Goal: Navigation & Orientation: Understand site structure

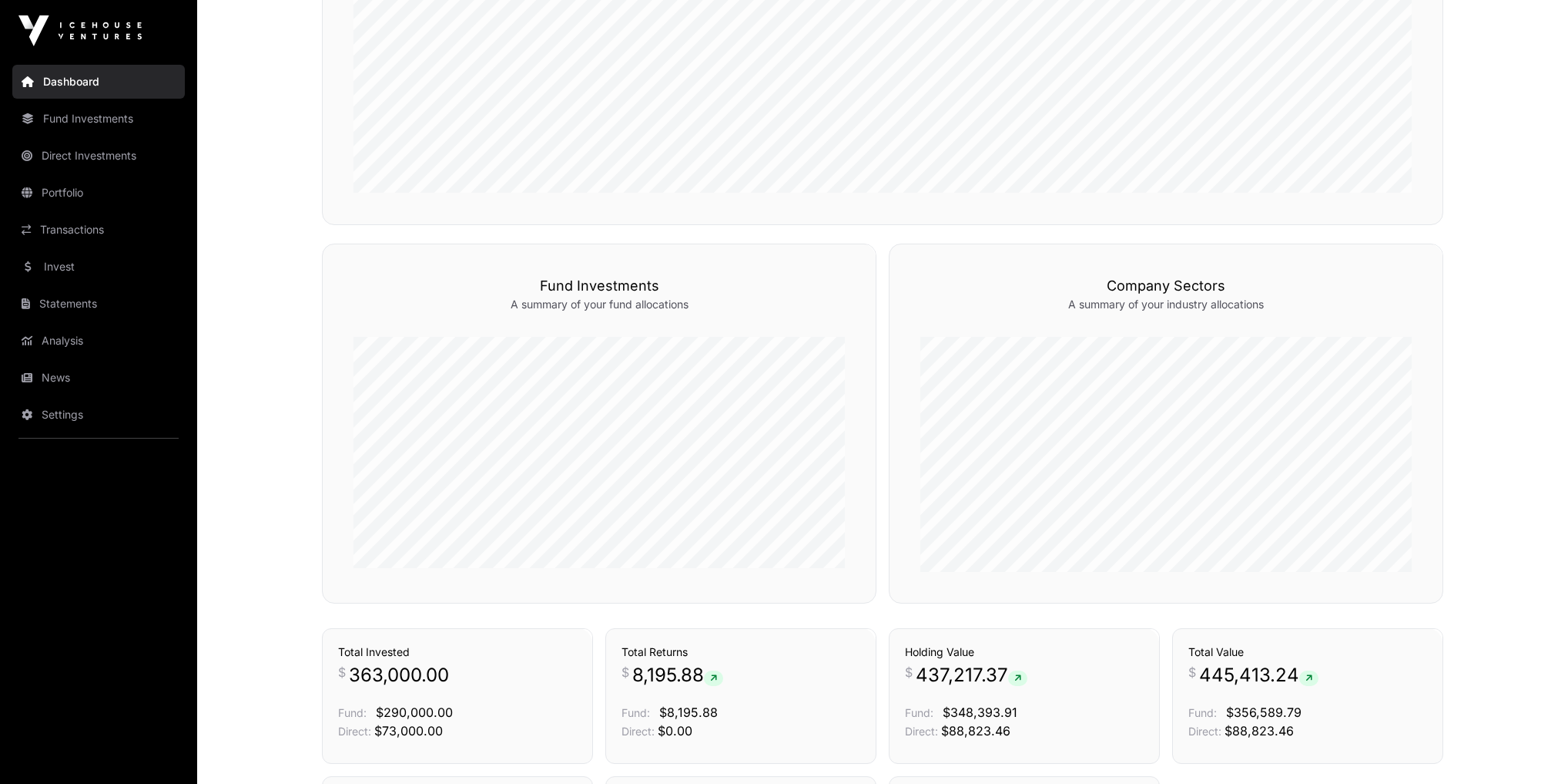
scroll to position [934, 0]
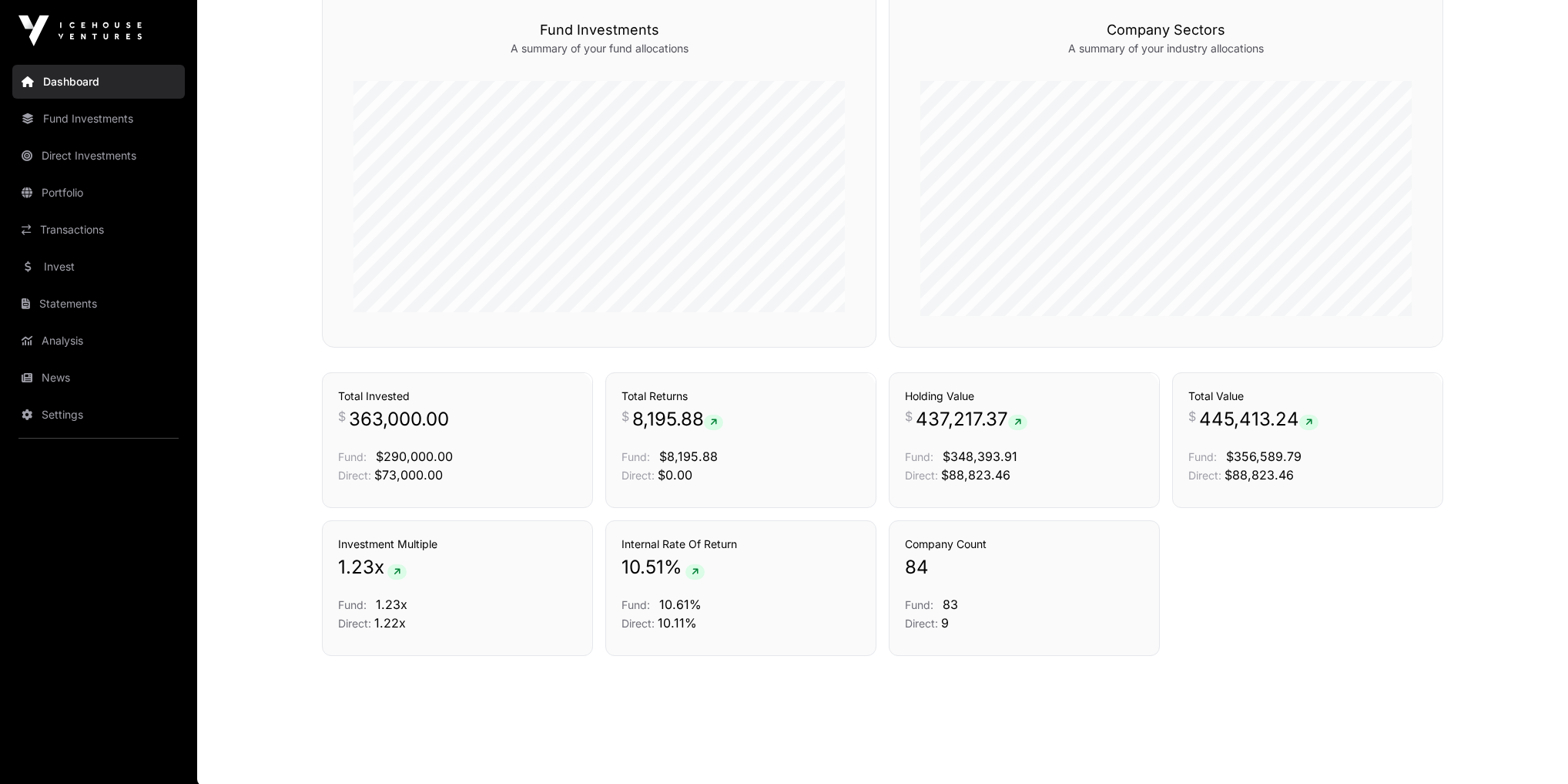
click at [71, 370] on link "News" at bounding box center [99, 377] width 172 height 34
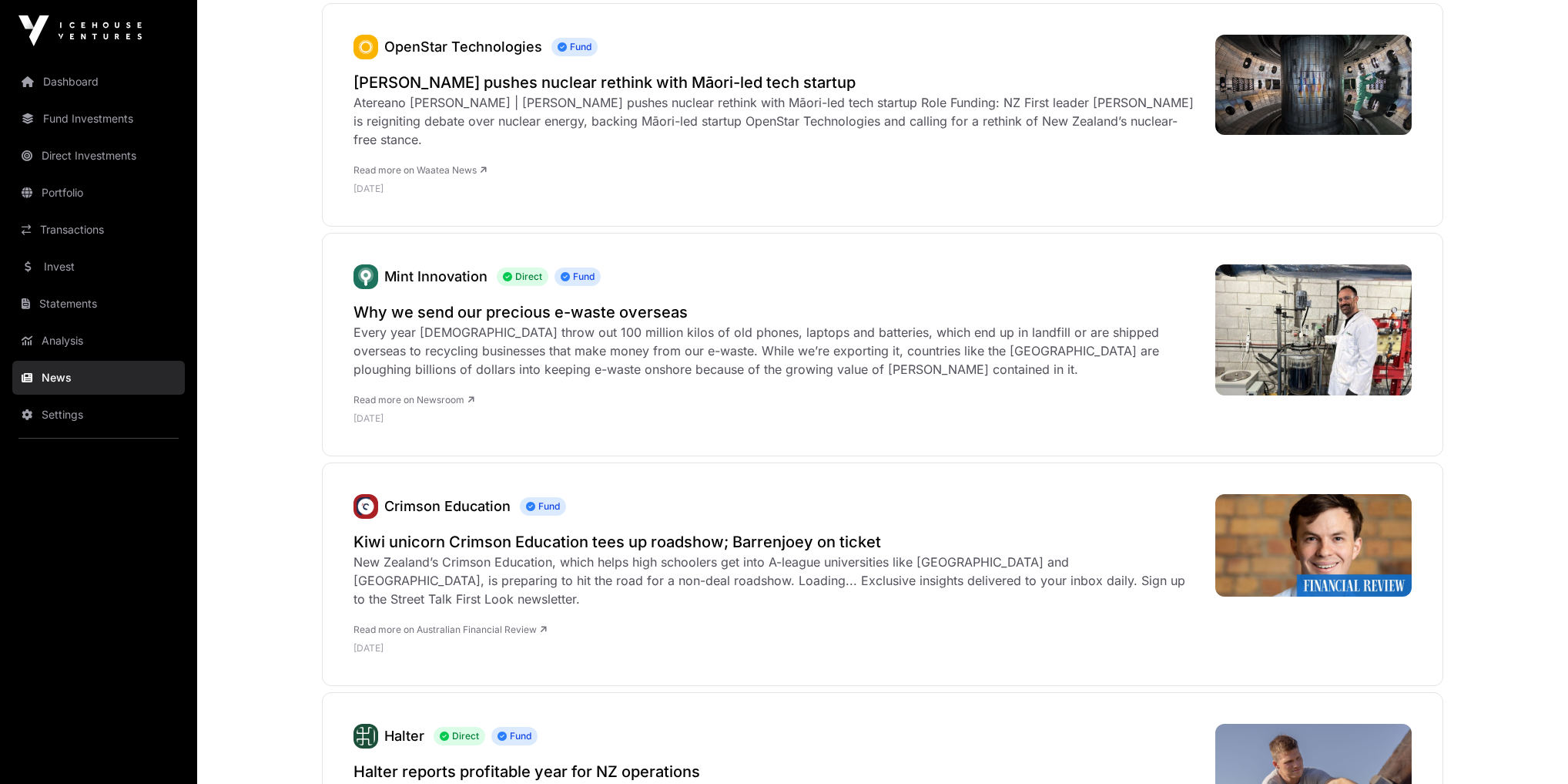
scroll to position [555, 0]
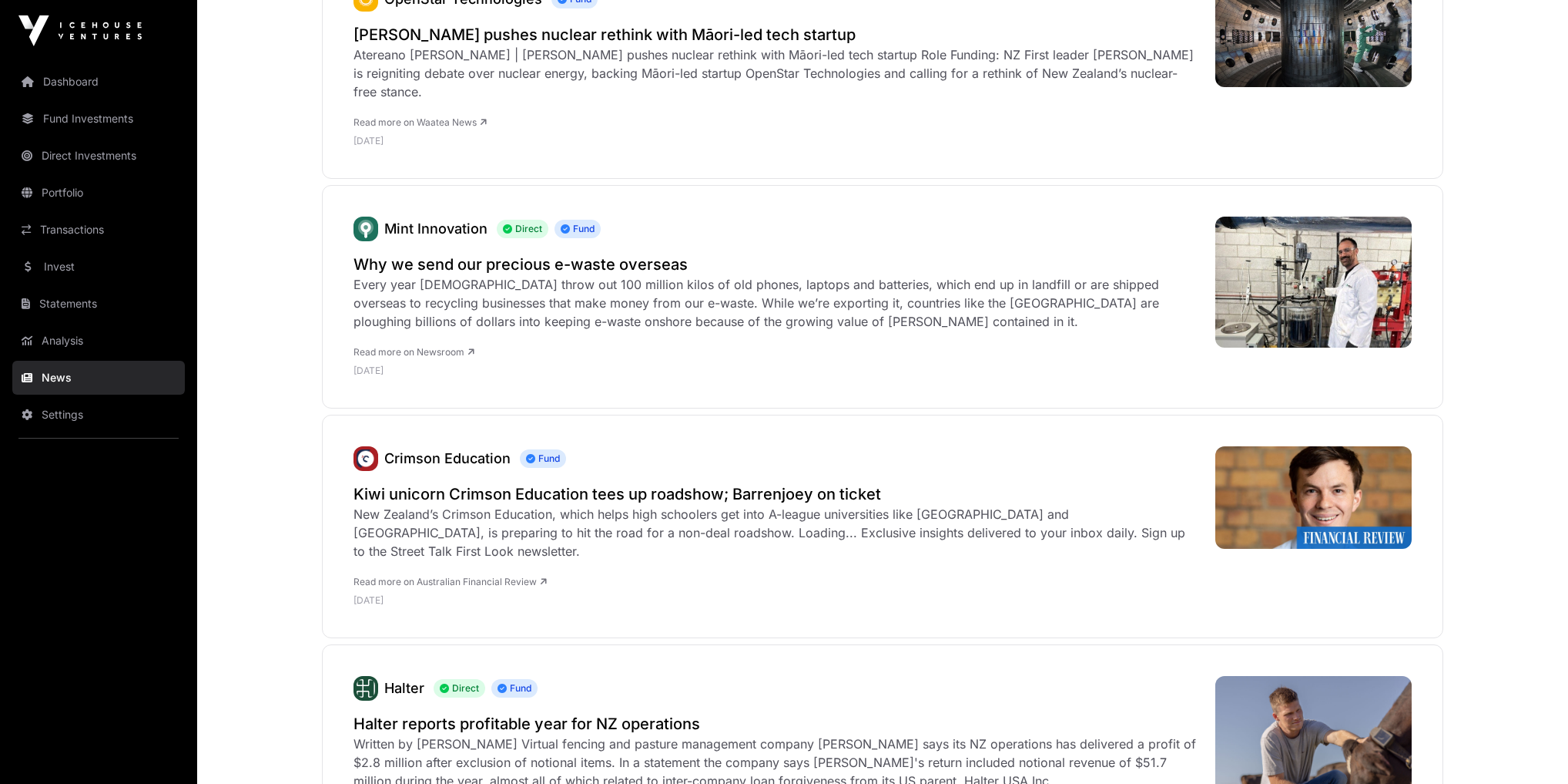
click at [74, 336] on link "Analysis" at bounding box center [99, 340] width 172 height 34
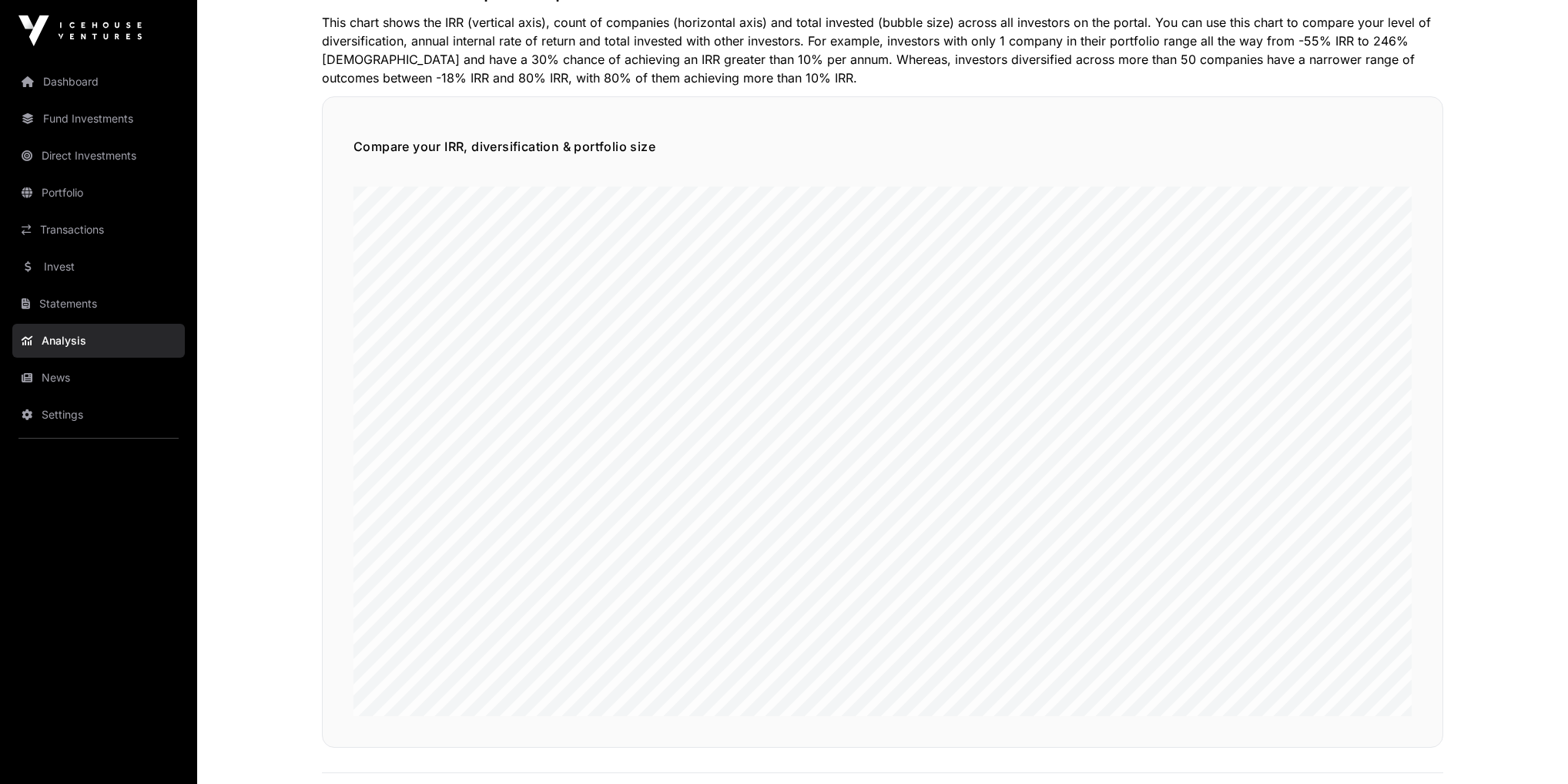
scroll to position [925, 0]
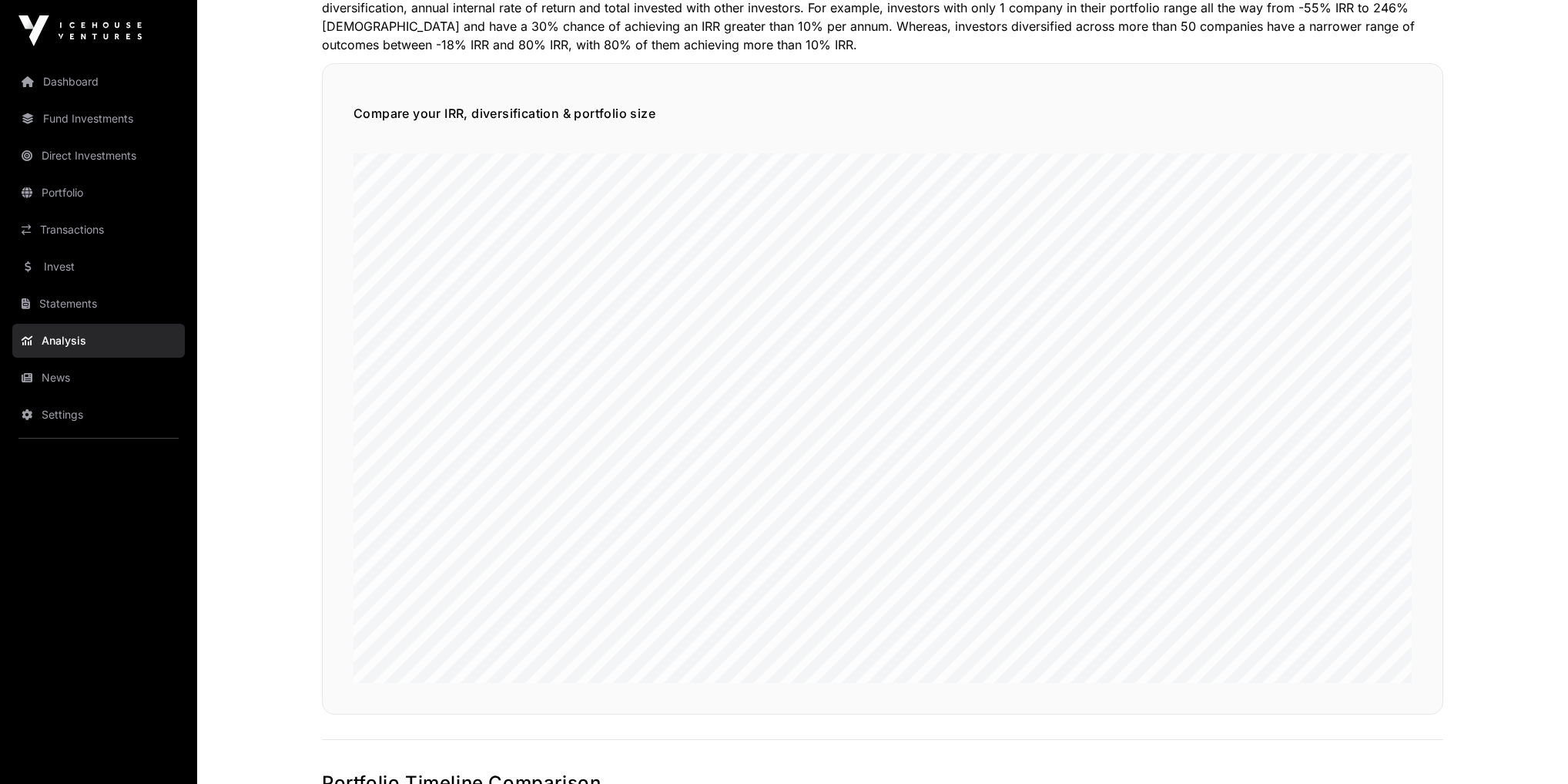
click at [48, 182] on link "Portfolio" at bounding box center [99, 192] width 172 height 34
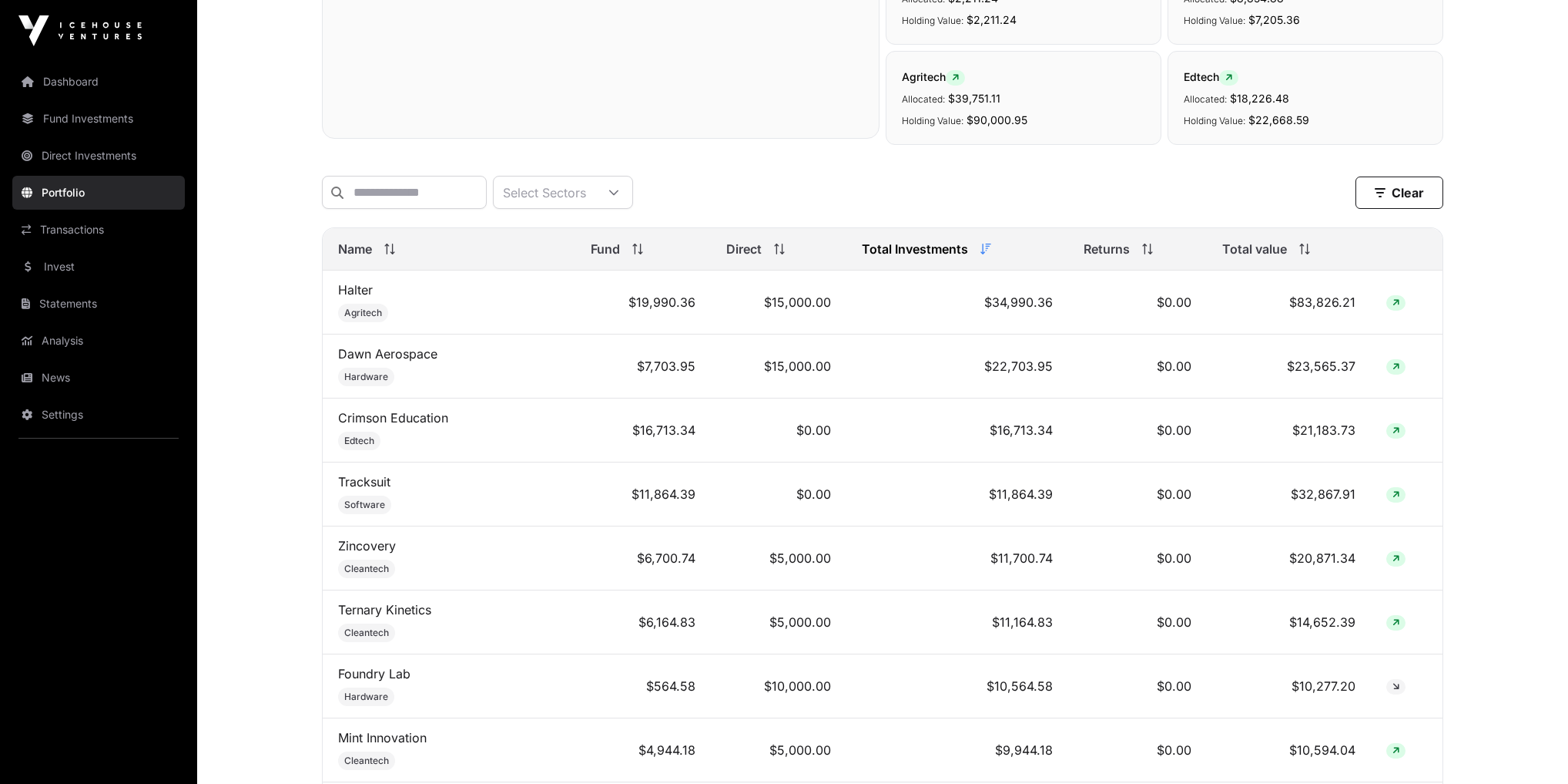
scroll to position [493, 0]
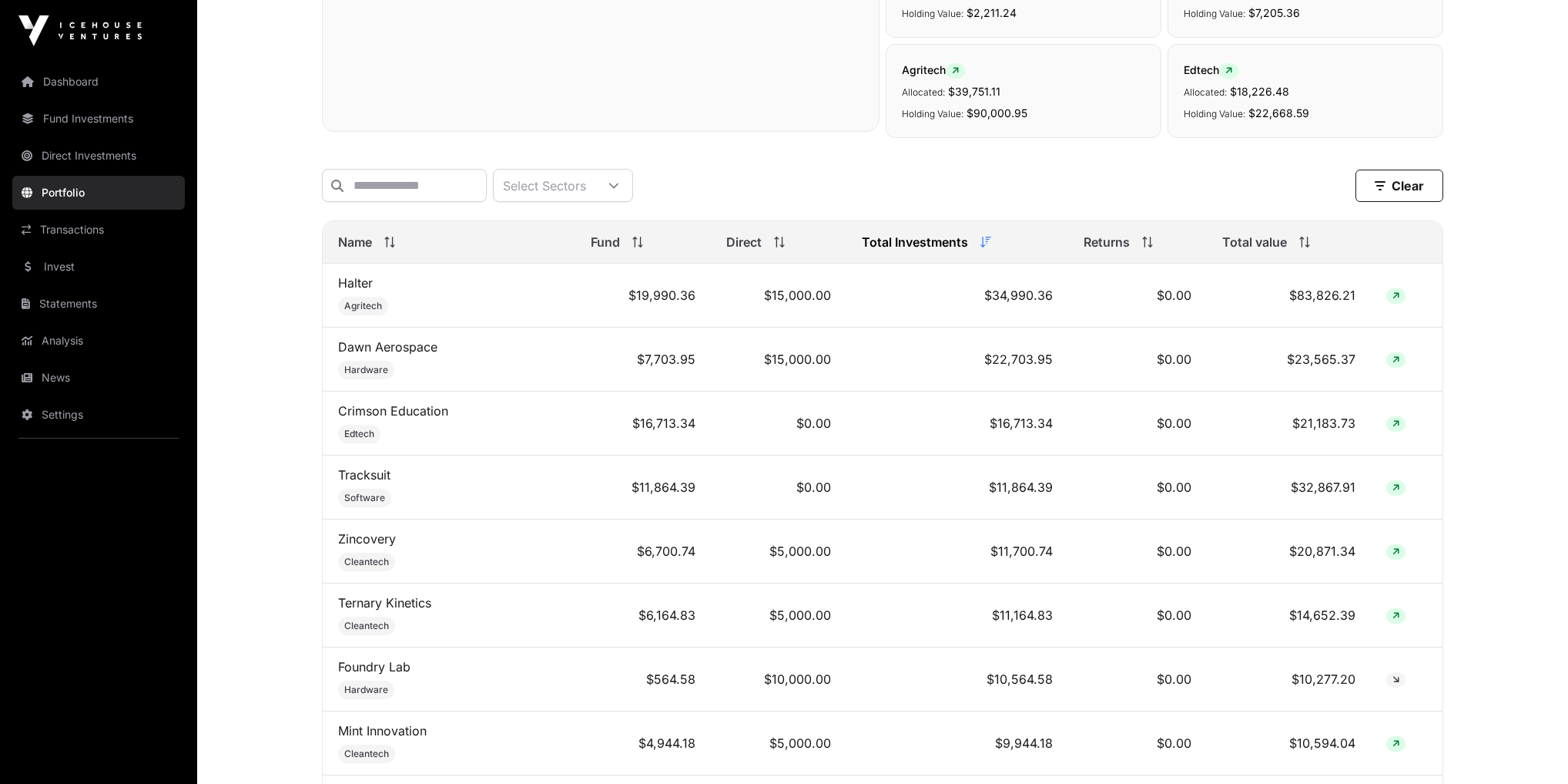
click at [71, 70] on link "Dashboard" at bounding box center [99, 81] width 172 height 34
